Goal: Navigation & Orientation: Find specific page/section

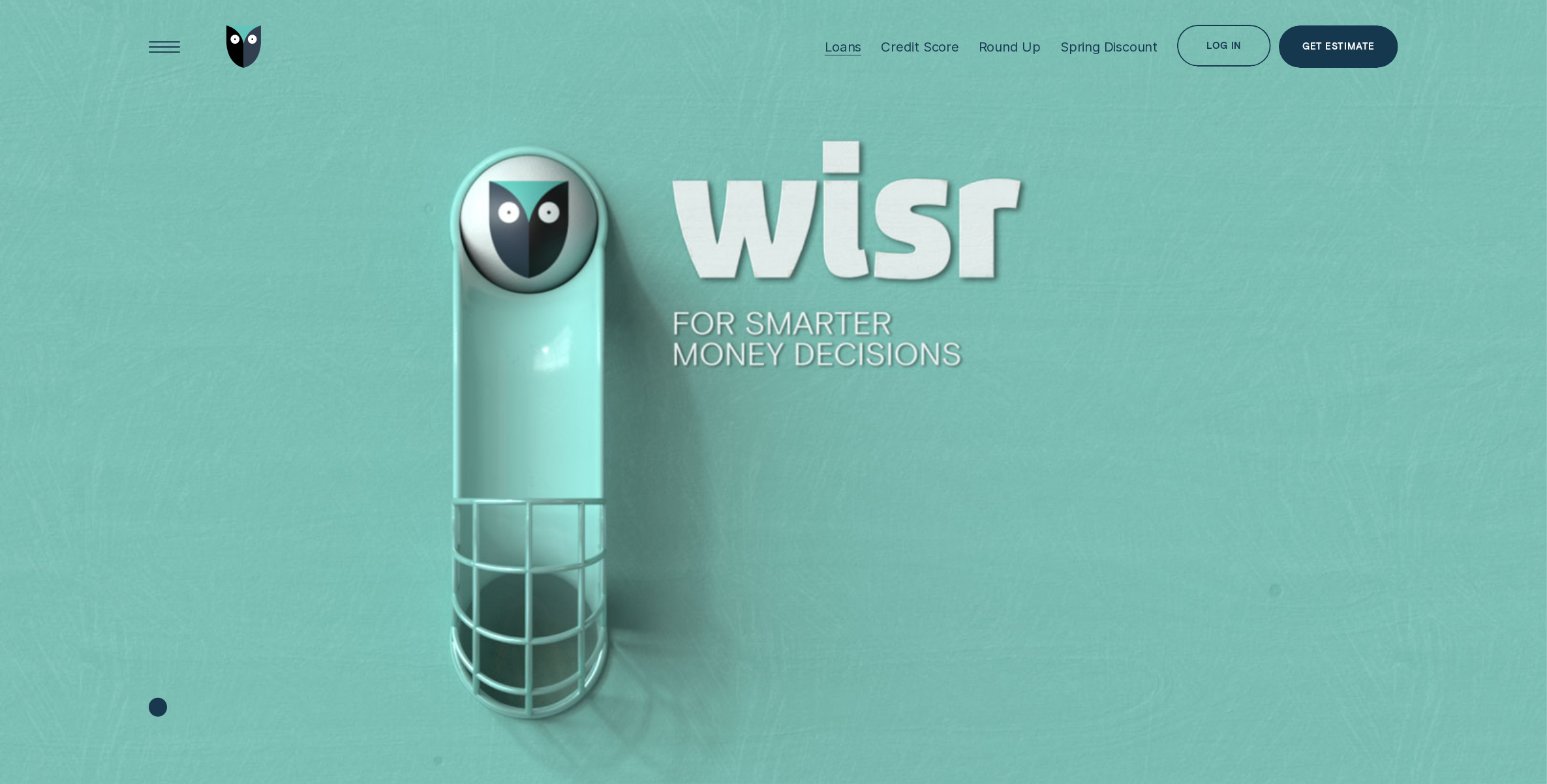
click at [856, 40] on div "Loans" at bounding box center [842, 46] width 36 height 17
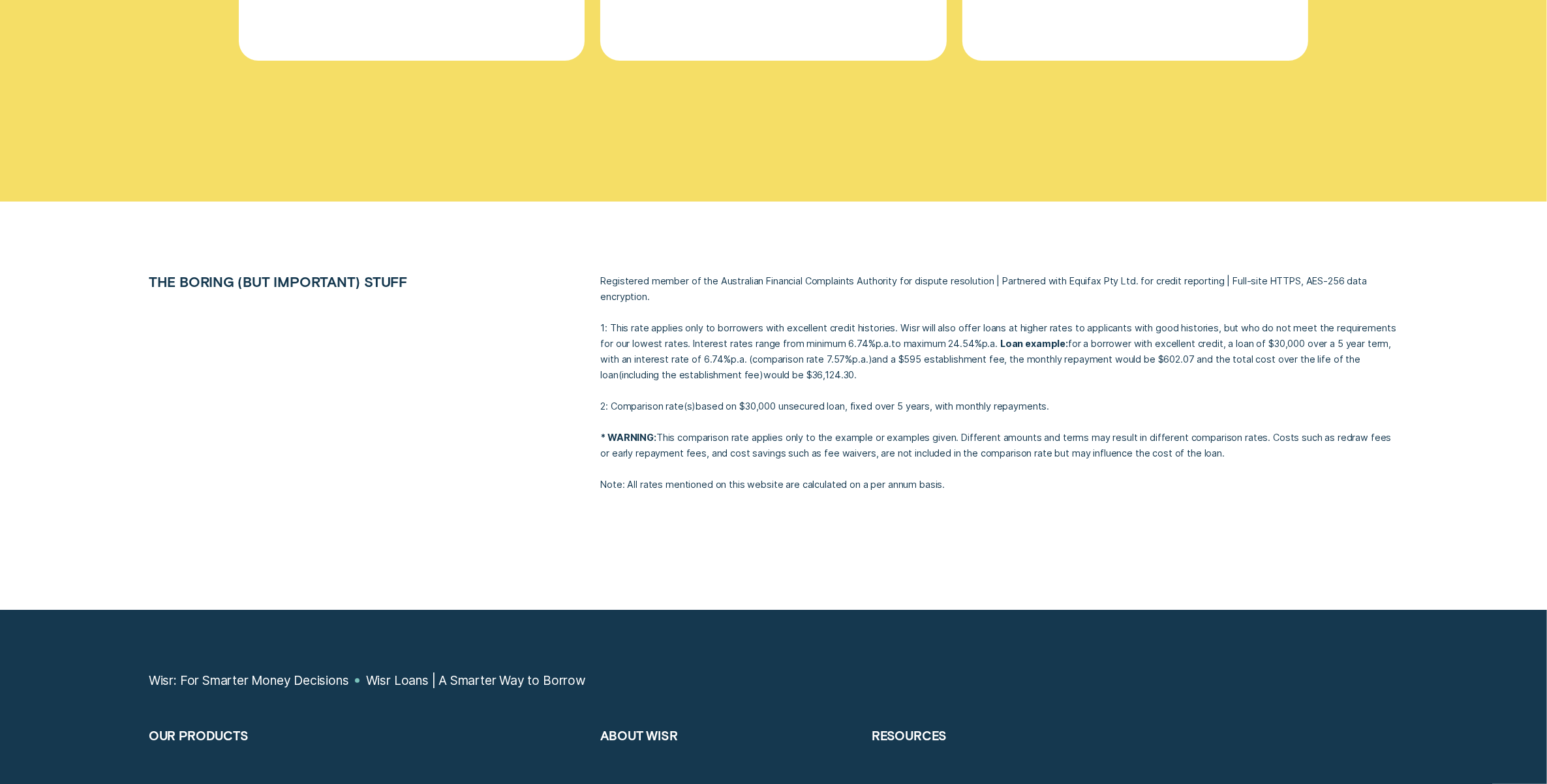
scroll to position [6849, 0]
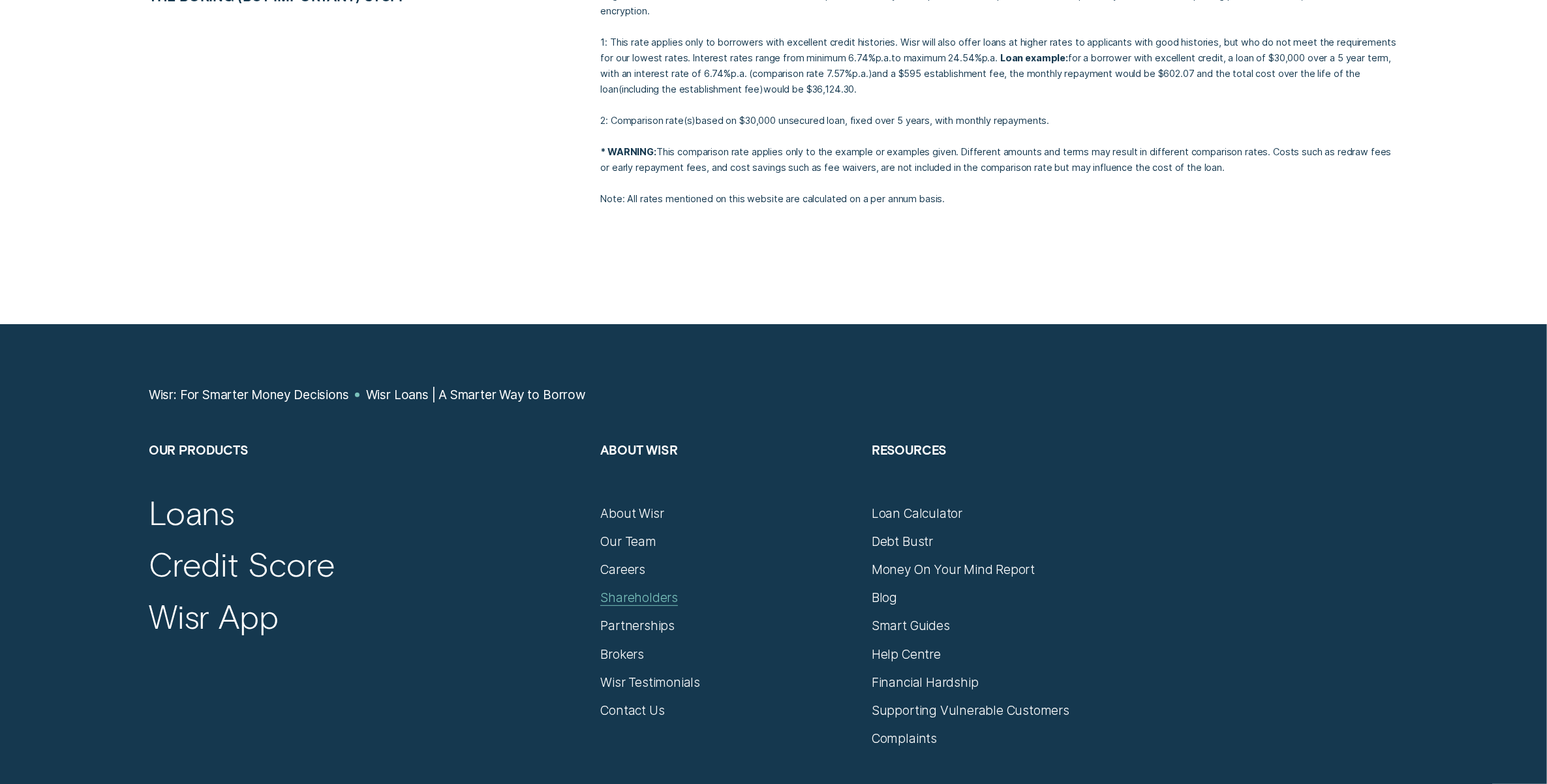
click at [657, 601] on div "Shareholders" at bounding box center [638, 598] width 77 height 16
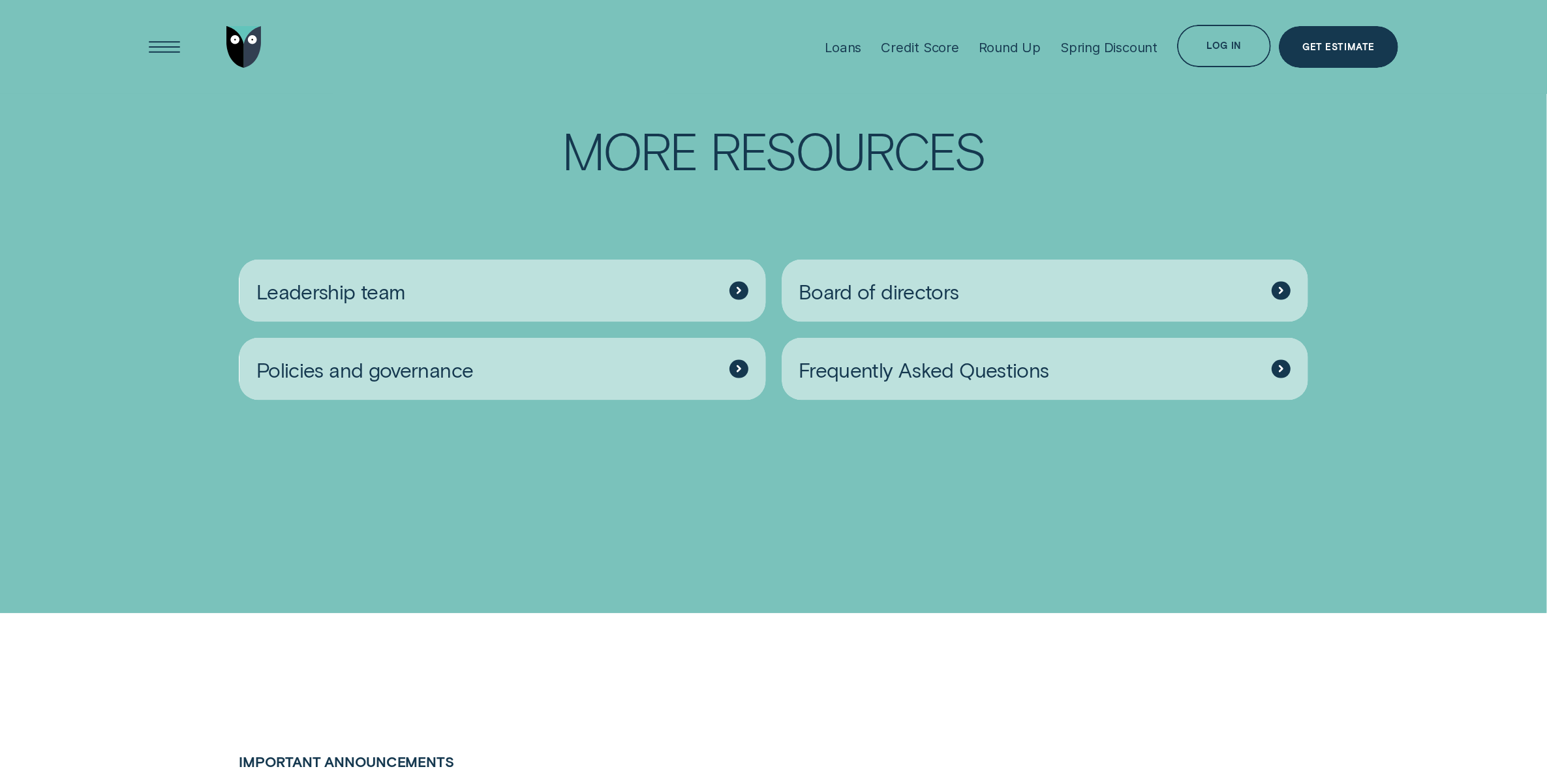
scroll to position [2283, 0]
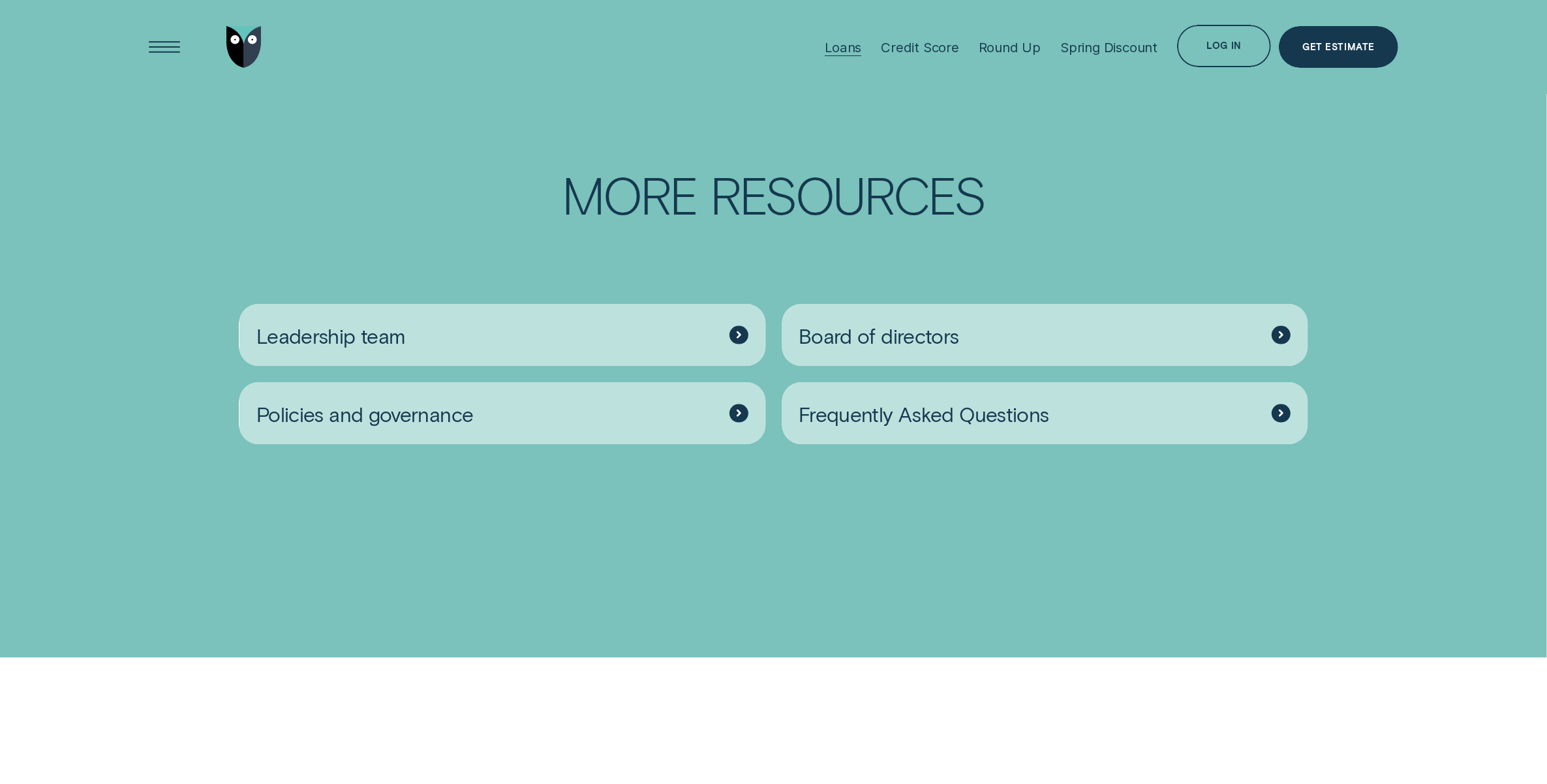
click at [852, 47] on div "Loans" at bounding box center [842, 47] width 36 height 17
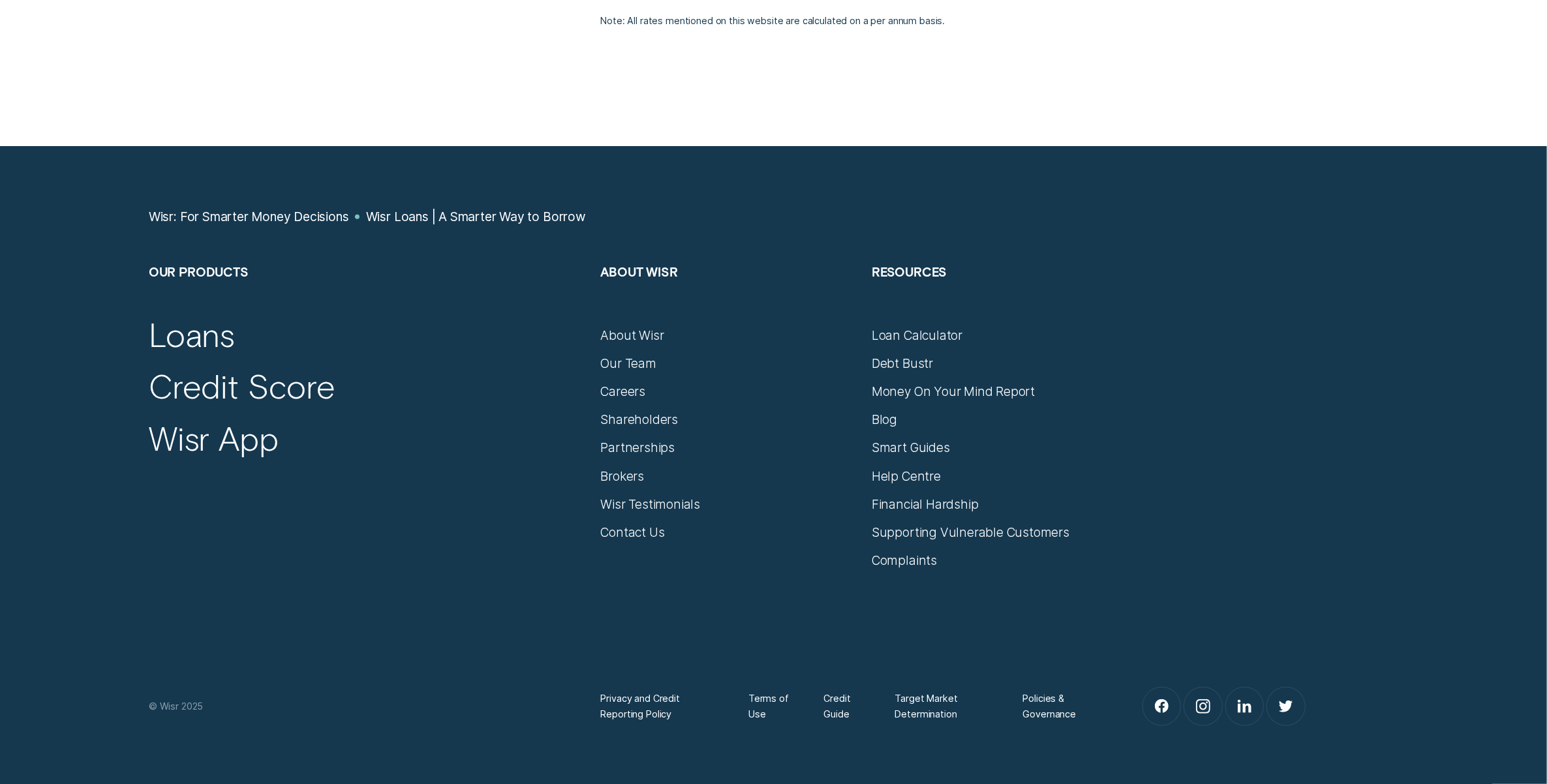
scroll to position [7175, 0]
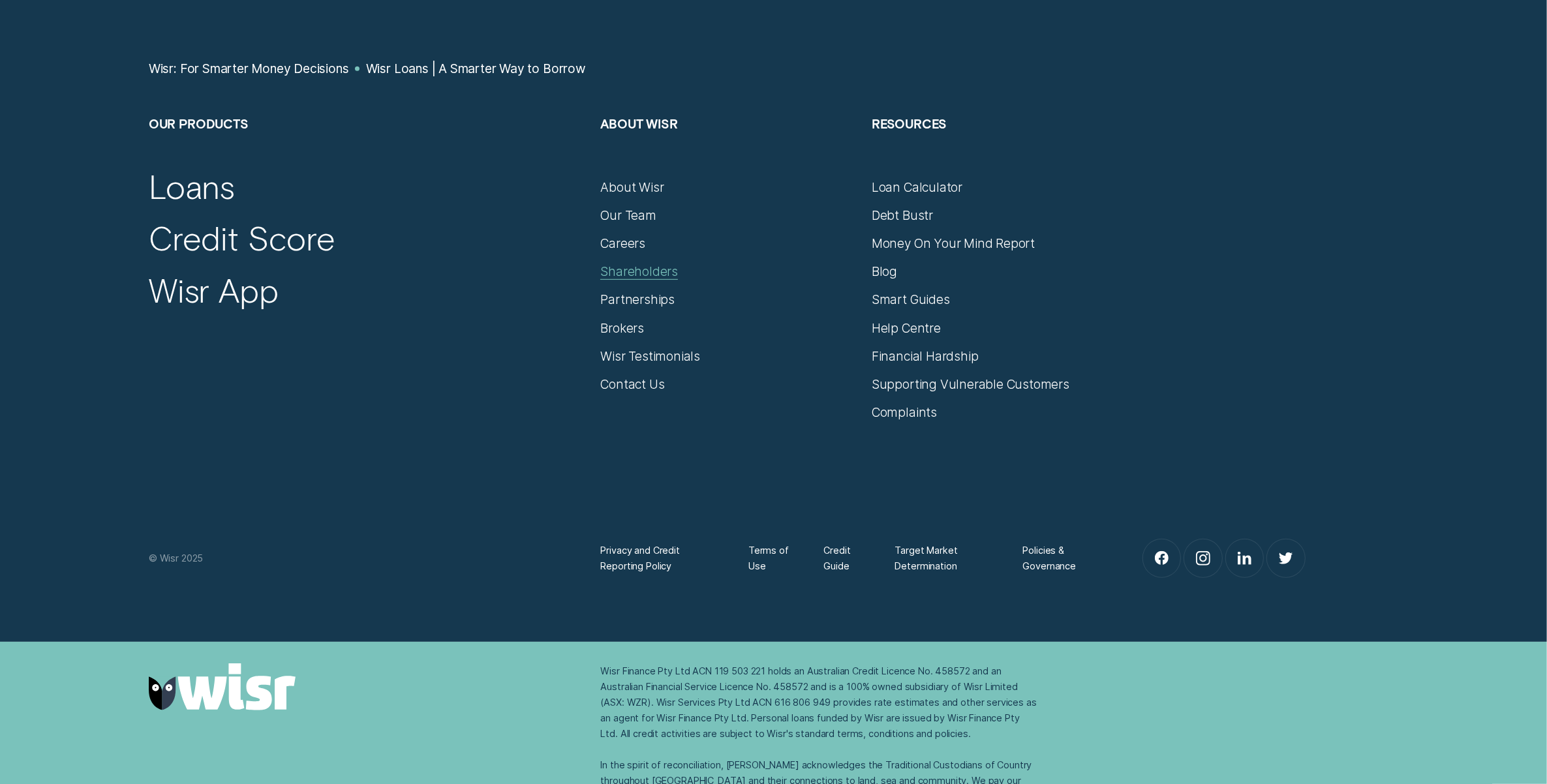
click at [640, 274] on div "Shareholders" at bounding box center [638, 271] width 77 height 16
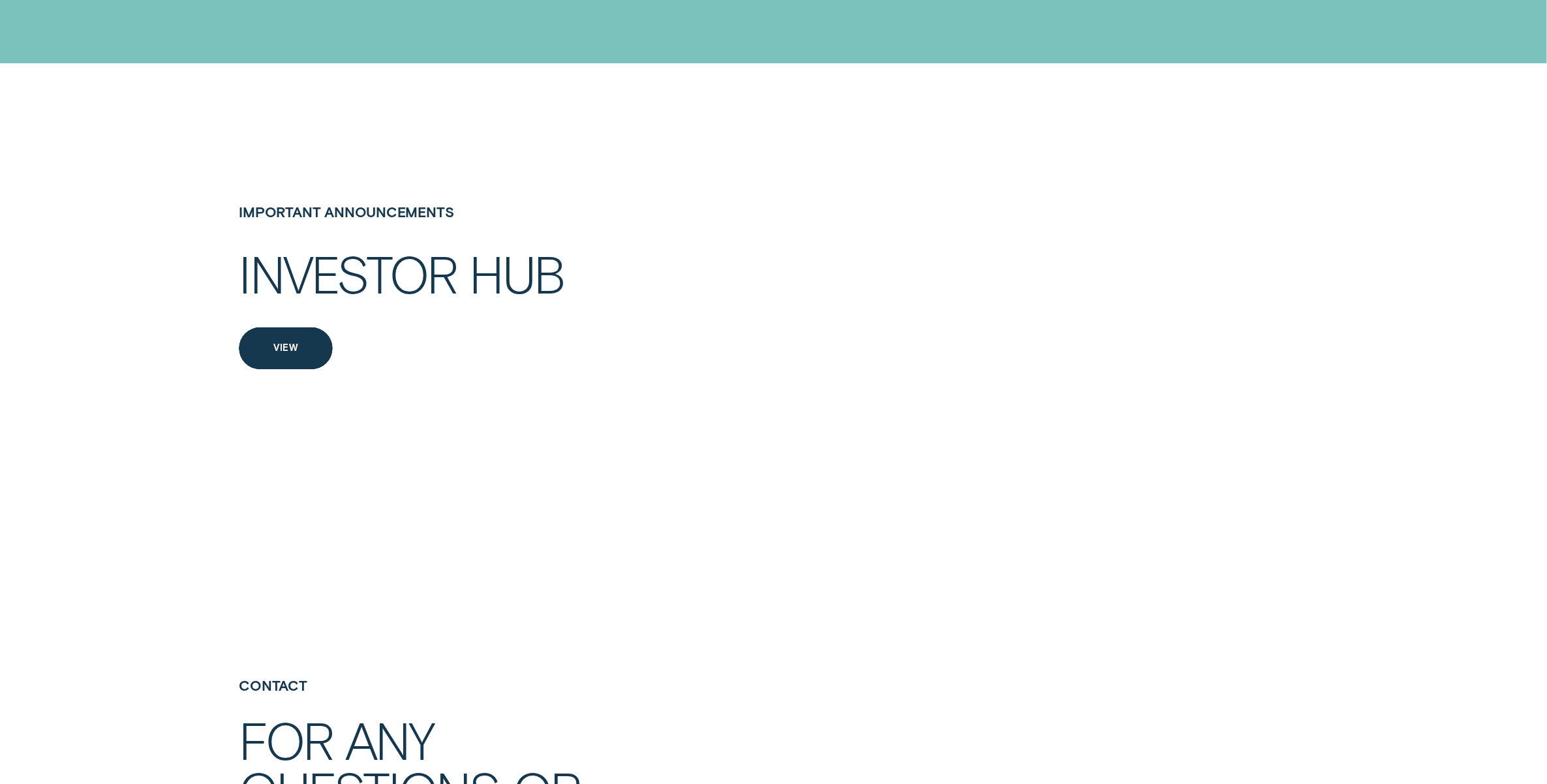
scroll to position [2935, 0]
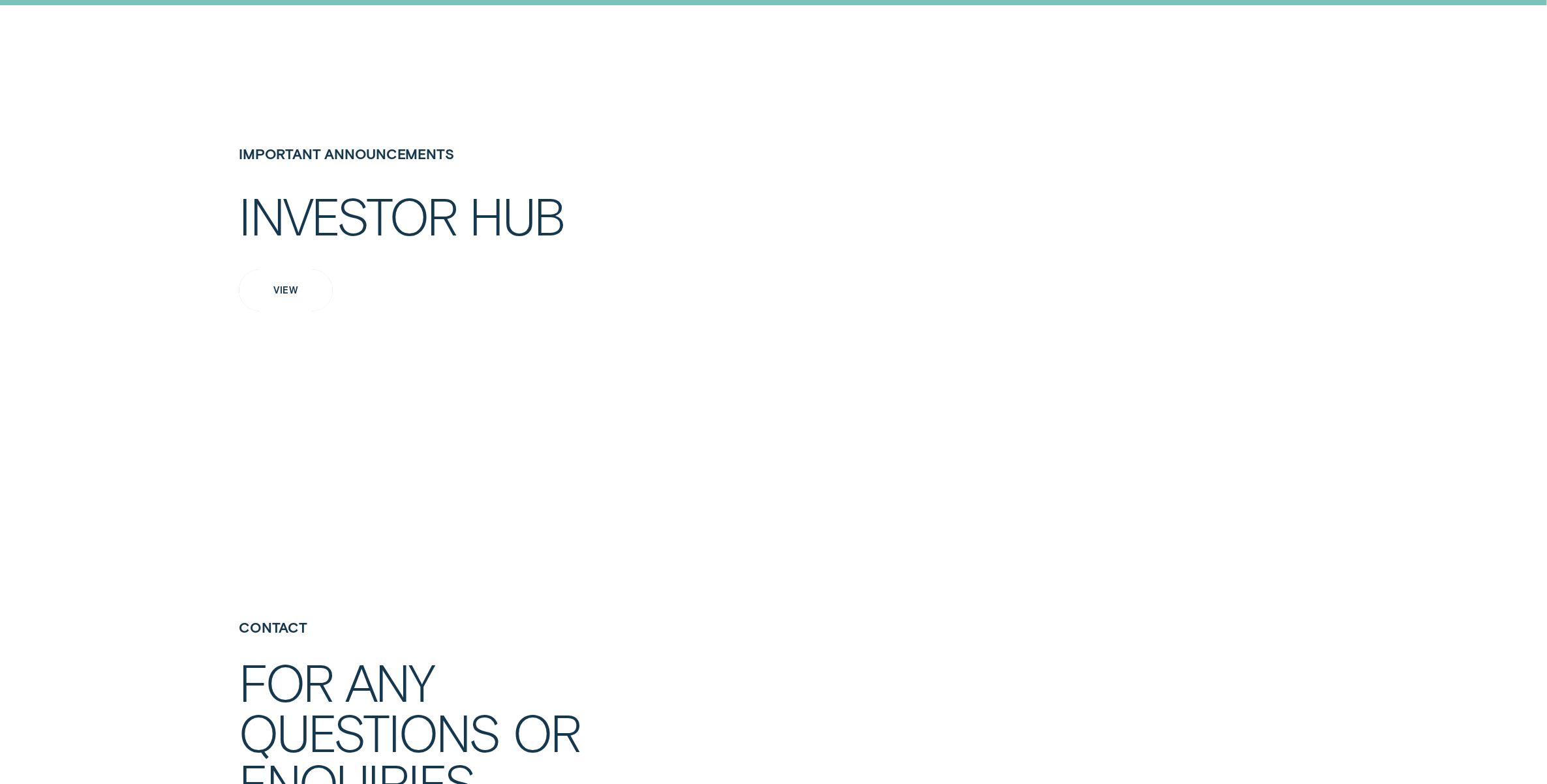
click at [301, 270] on div "View" at bounding box center [286, 291] width 94 height 42
